Goal: Navigation & Orientation: Understand site structure

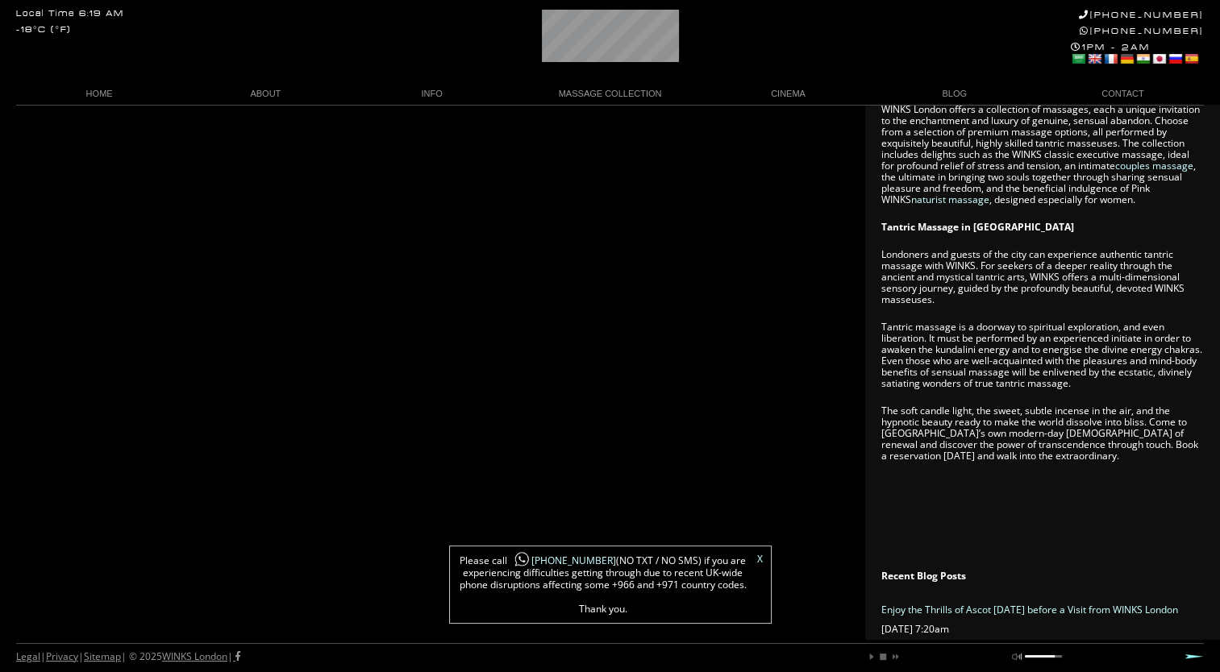
scroll to position [1077, 0]
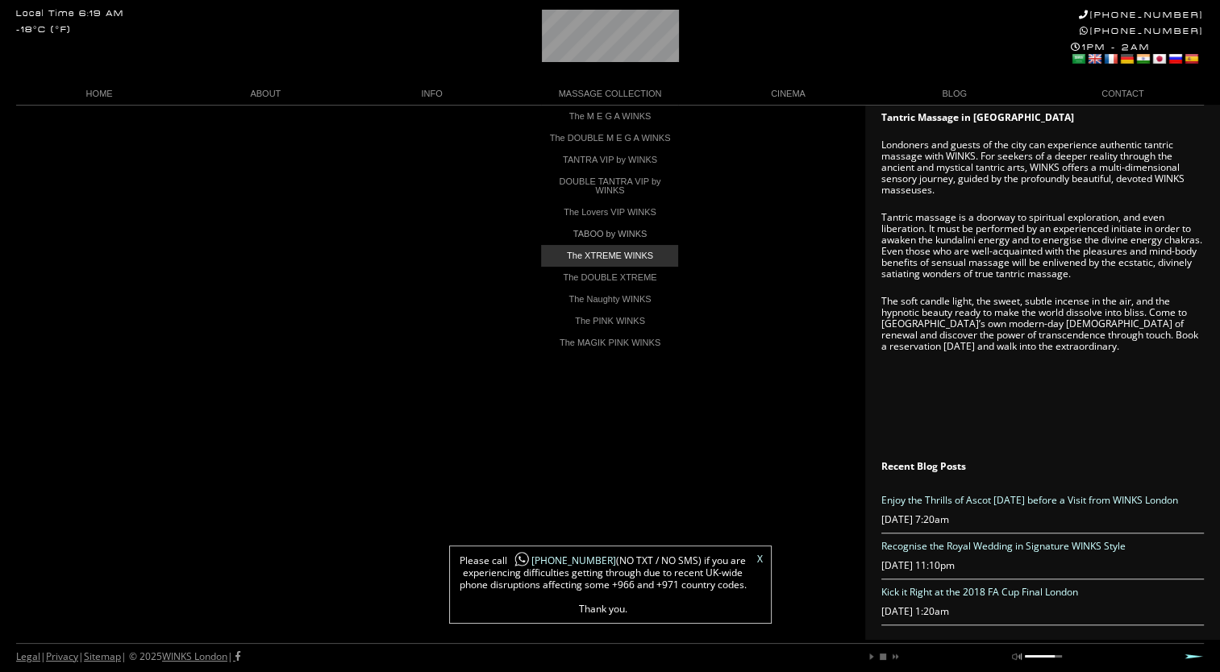
click at [626, 267] on link "The XTREME WINKS" at bounding box center [609, 256] width 137 height 22
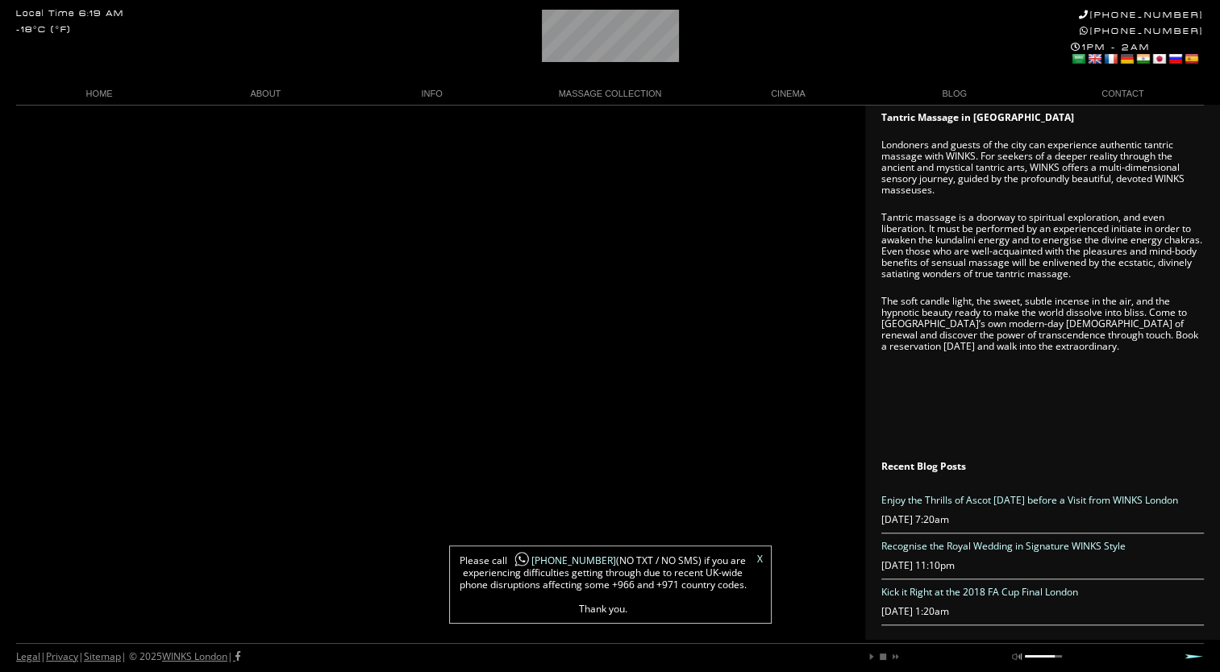
scroll to position [0, 64]
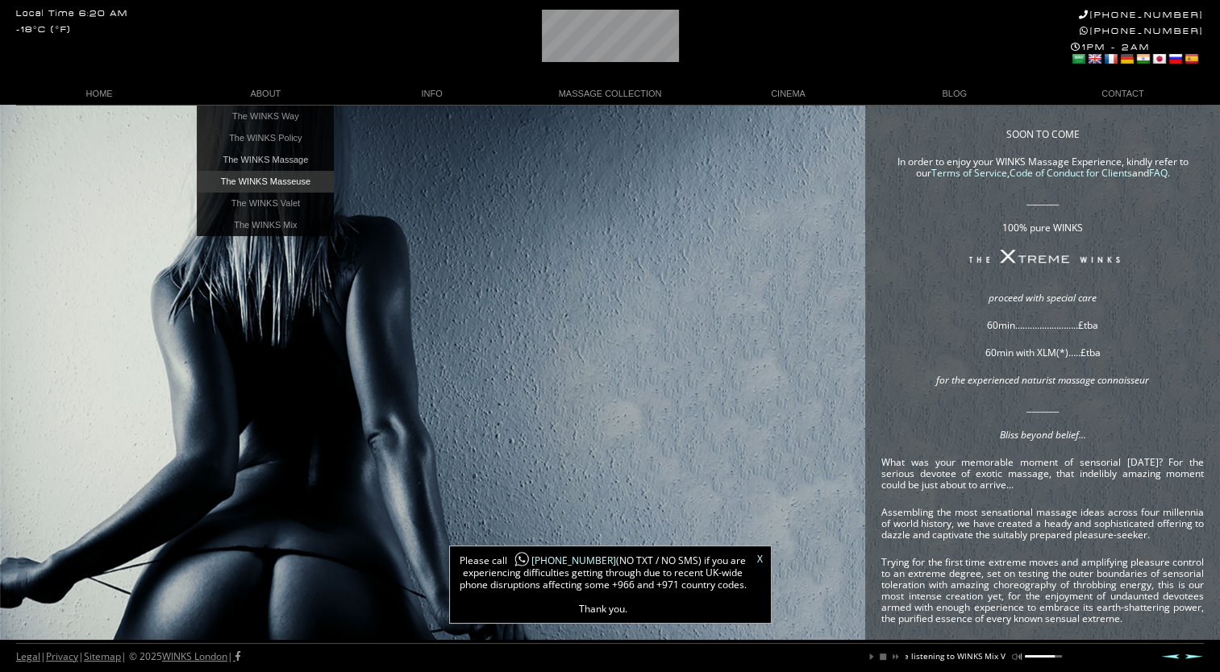
click at [268, 185] on link "The WINKS Masseuse" at bounding box center [265, 182] width 137 height 22
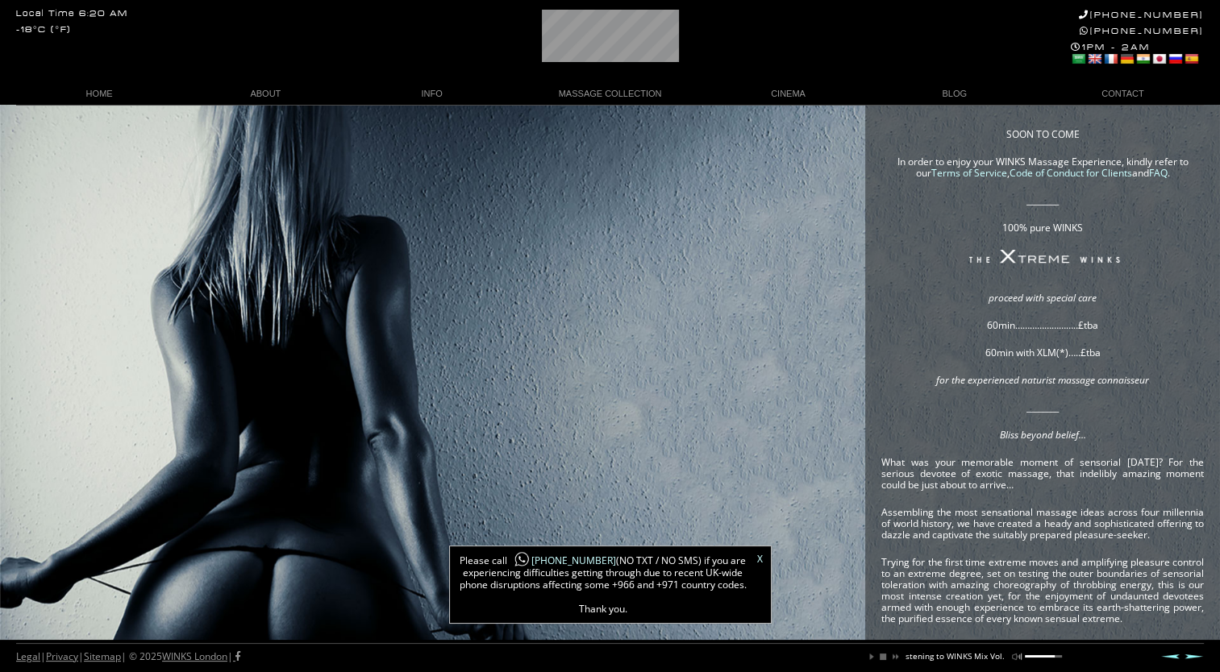
scroll to position [0, 139]
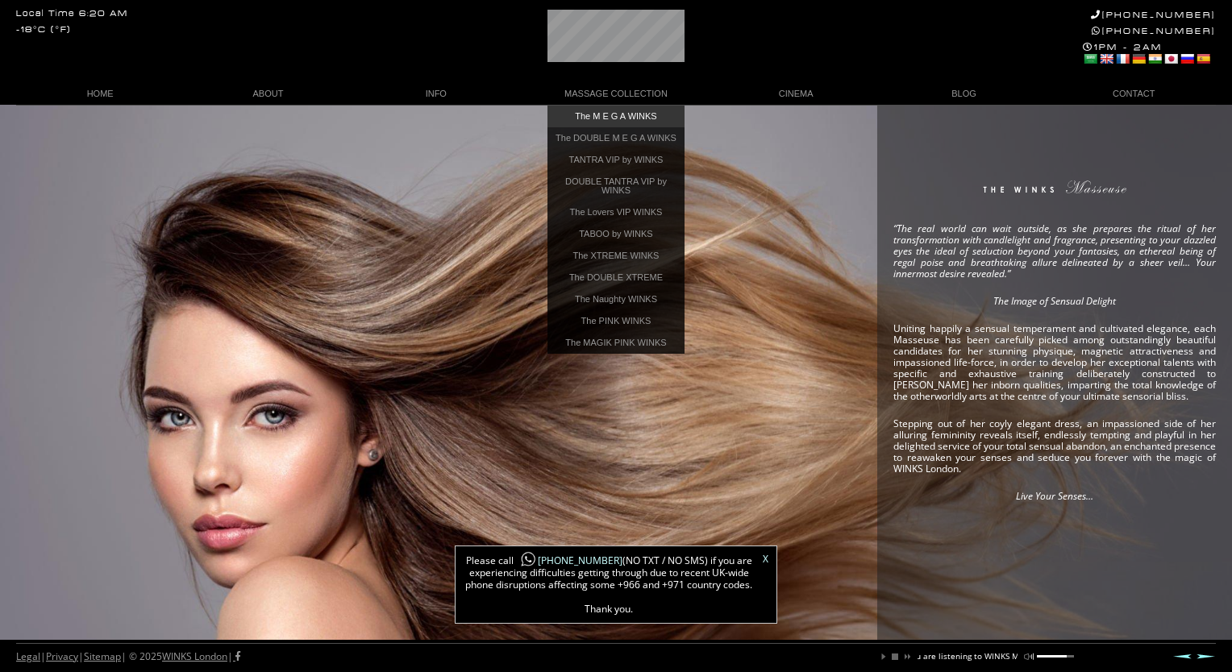
click at [609, 117] on link "The M E G A WINKS" at bounding box center [615, 117] width 137 height 22
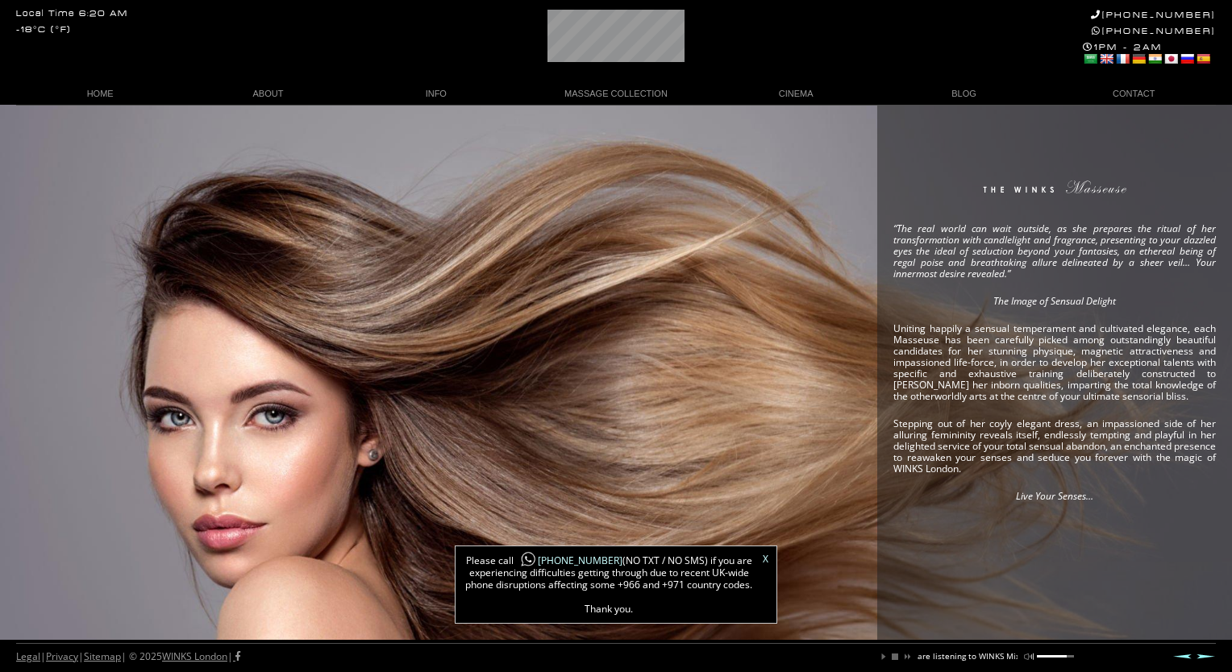
scroll to position [0, 118]
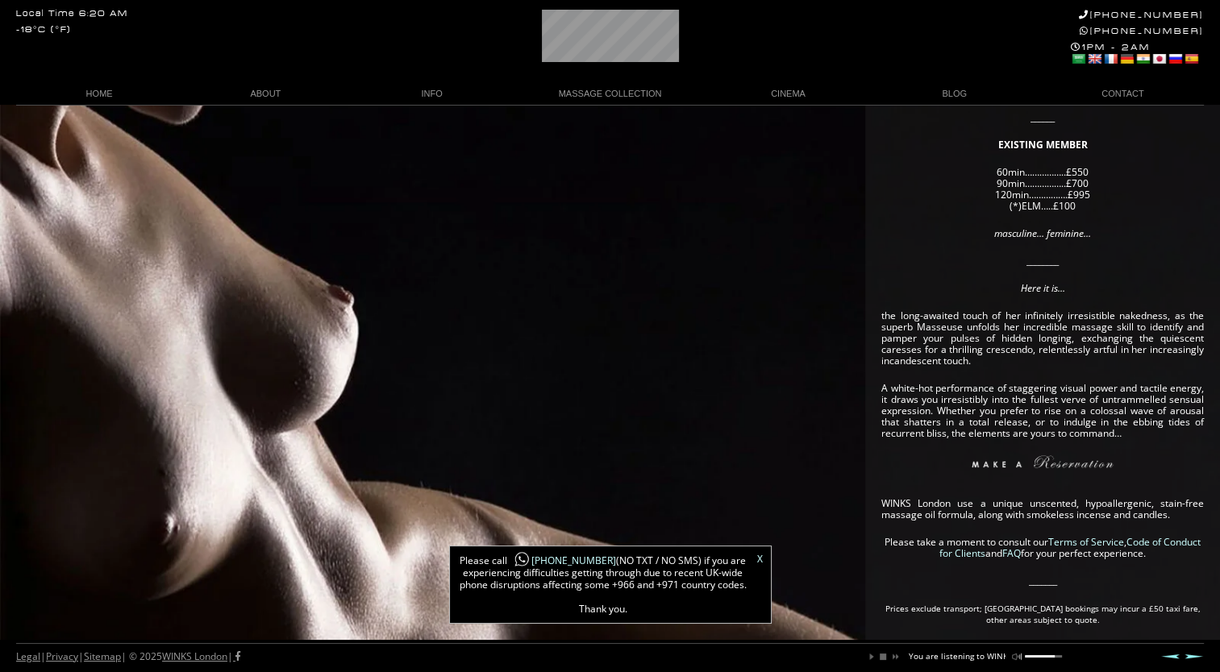
scroll to position [379, 0]
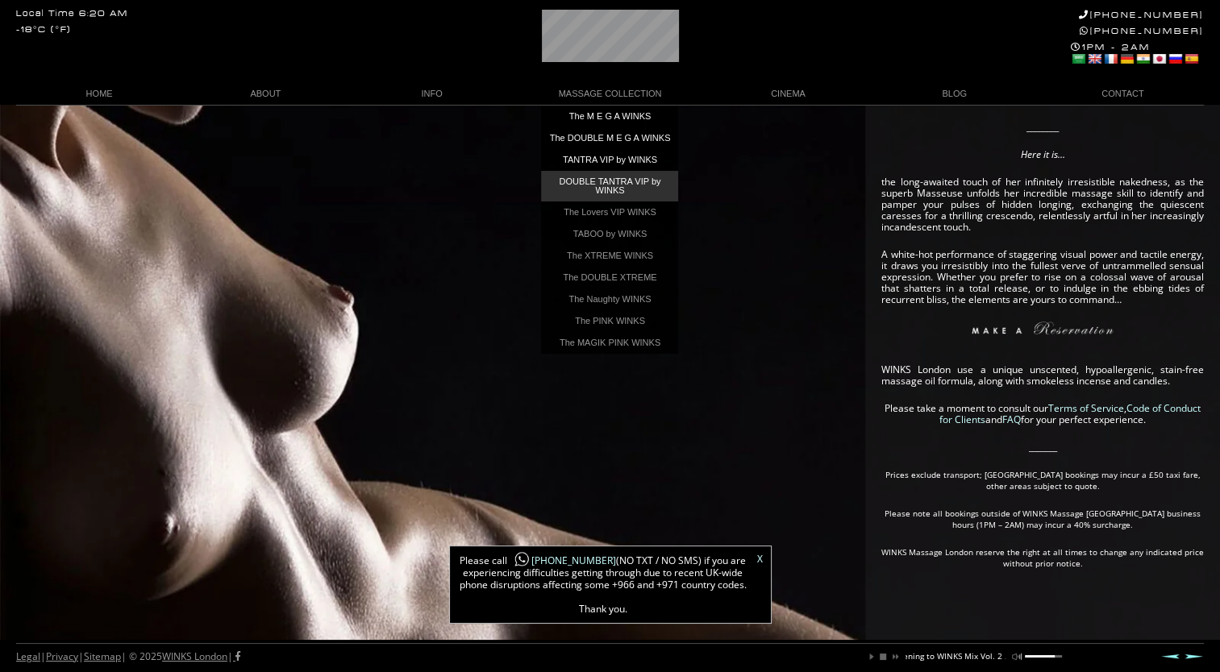
click at [622, 193] on link "DOUBLE TANTRA VIP by WINKS" at bounding box center [609, 186] width 137 height 31
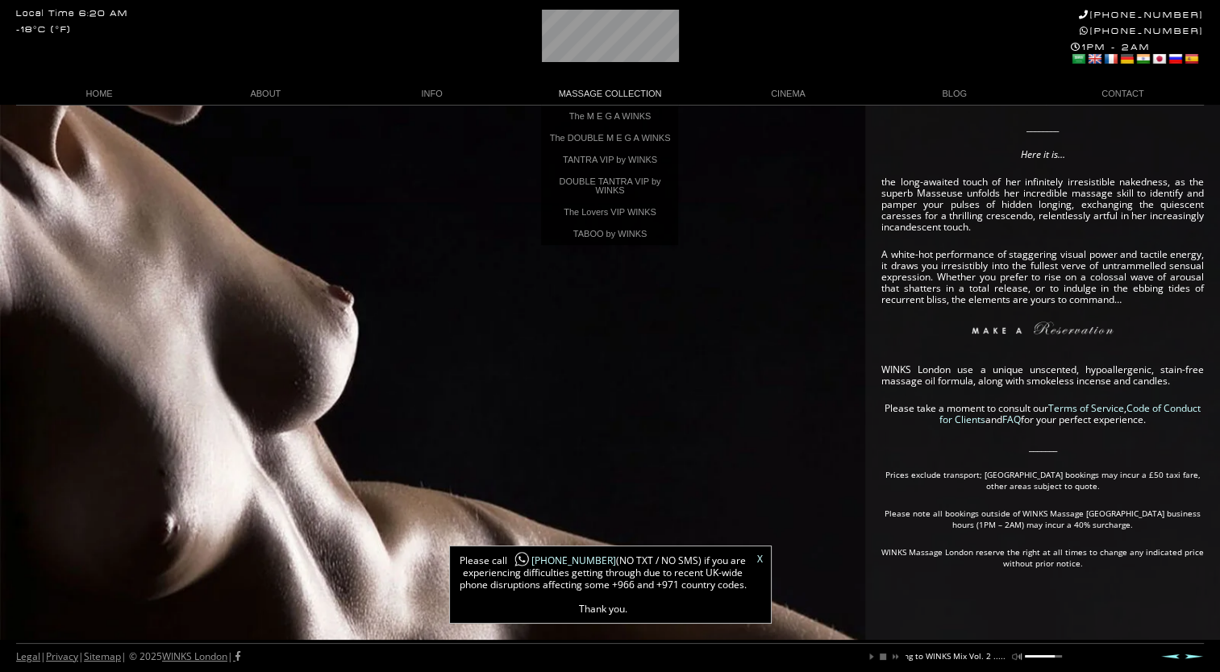
scroll to position [0, 160]
